Goal: Information Seeking & Learning: Learn about a topic

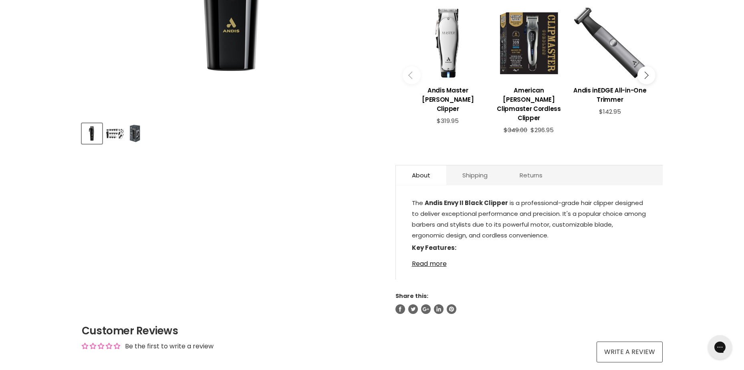
click at [117, 131] on img "Product thumbnails" at bounding box center [114, 133] width 19 height 11
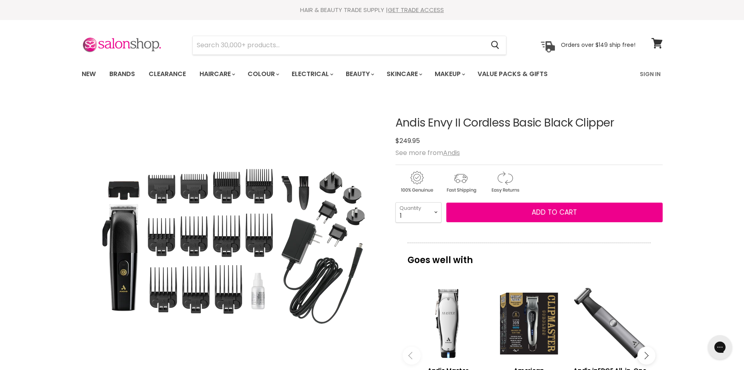
click at [233, 232] on img "Andis Envy II Cordless Basic Black Clipper image. Click or Scroll to Zoom." at bounding box center [231, 246] width 280 height 167
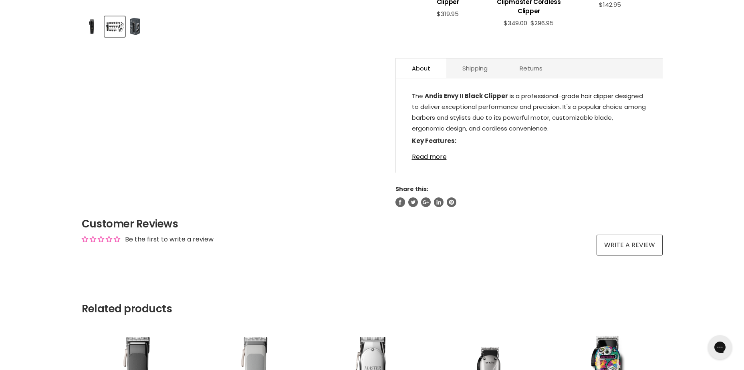
scroll to position [320, 0]
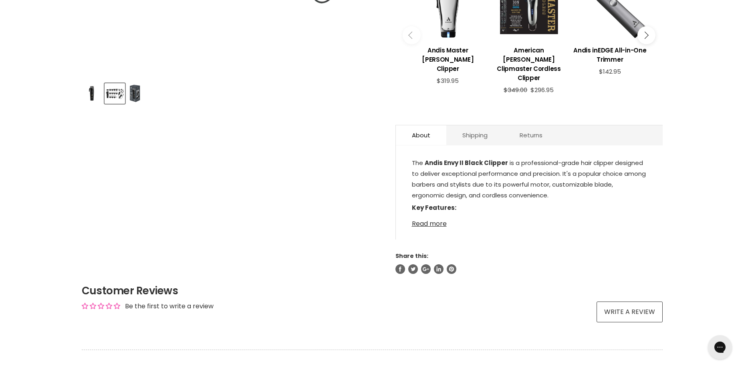
click at [436, 215] on link "Read more" at bounding box center [529, 221] width 235 height 12
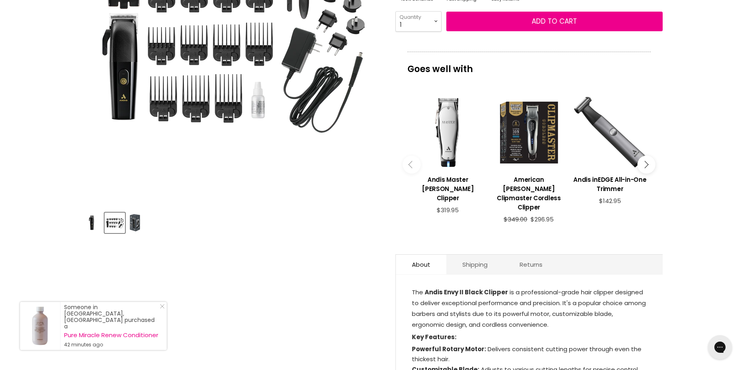
scroll to position [120, 0]
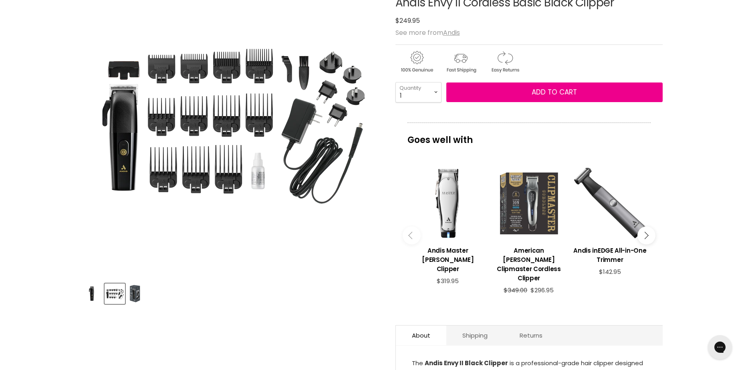
click at [529, 195] on div "Main content" at bounding box center [528, 203] width 73 height 73
